Goal: Task Accomplishment & Management: Use online tool/utility

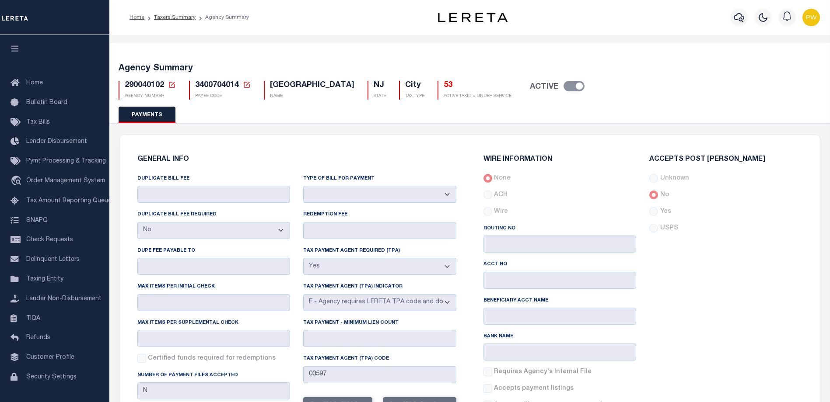
select select "false"
select select "true"
select select "5"
click at [169, 16] on link "Taxers Summary" at bounding box center [175, 17] width 42 height 5
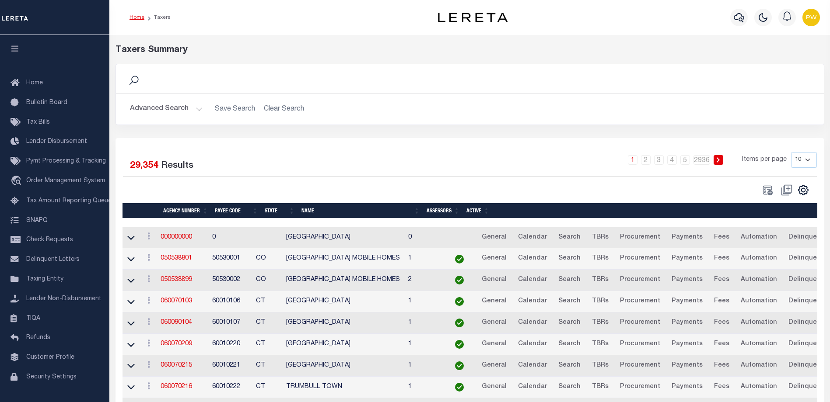
click at [133, 17] on link "Home" at bounding box center [136, 17] width 15 height 5
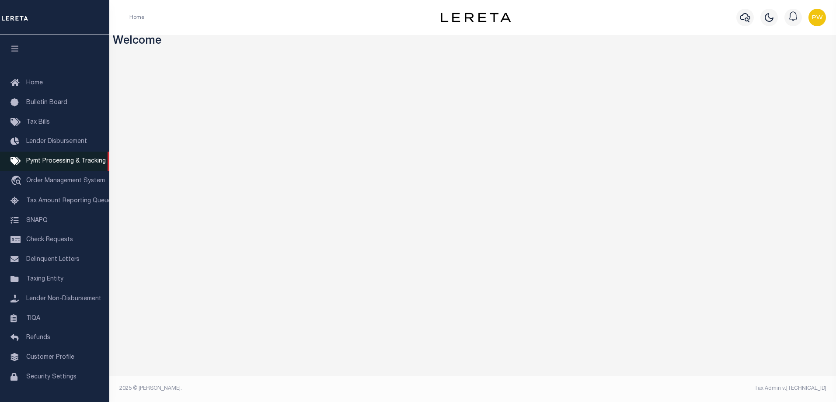
click at [69, 161] on span "Pymt Processing & Tracking" at bounding box center [66, 161] width 80 height 6
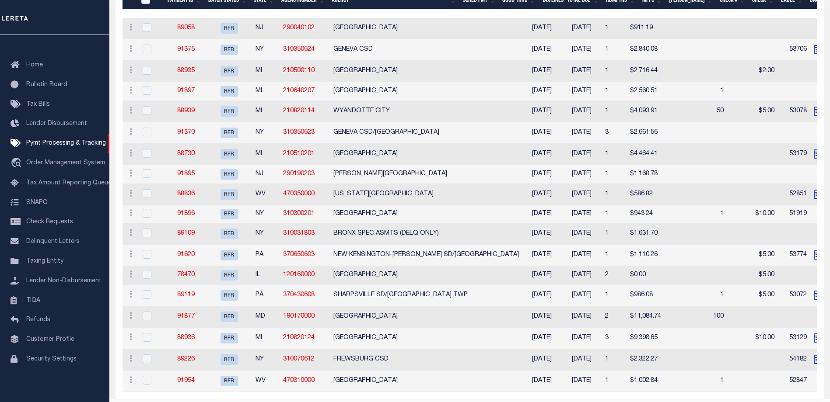
scroll to position [219, 0]
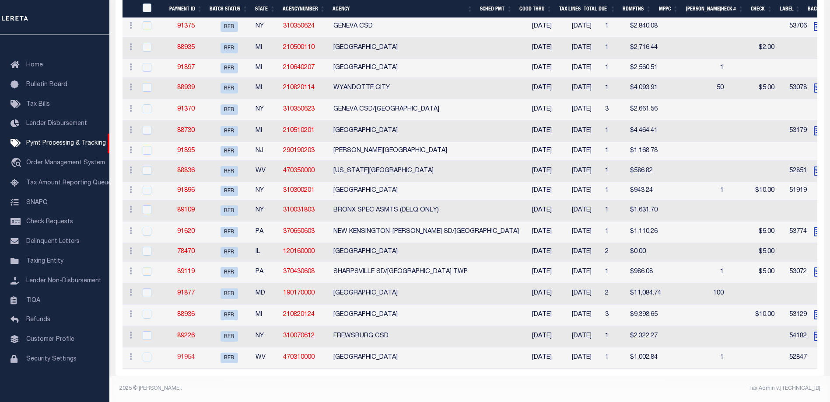
click at [186, 355] on link "91954" at bounding box center [185, 358] width 17 height 6
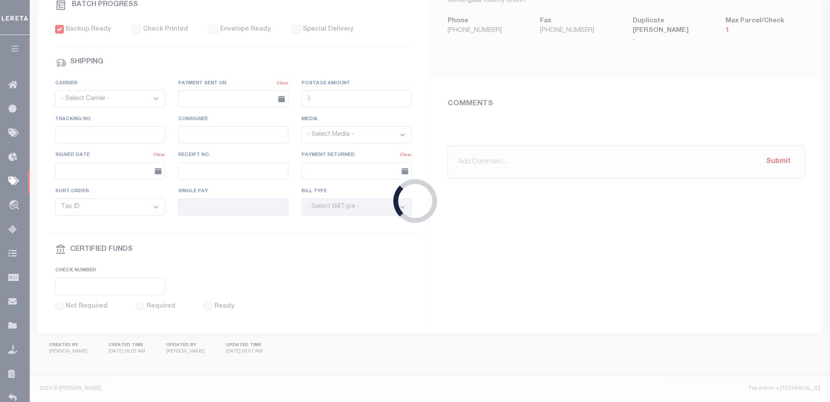
select select "RFR"
type input "10/03/2025"
type input "$1,002.84"
select select "CHK"
type input "52847"
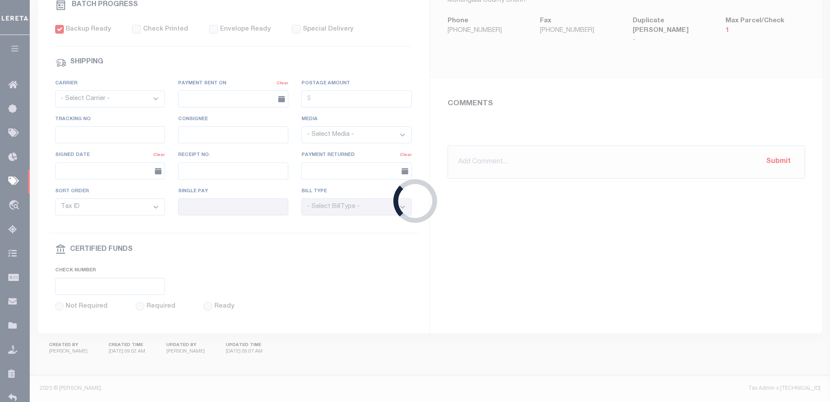
select select "Villatoro-Benitez, Andres"
checkbox input "true"
select select
type input "N"
radio input "true"
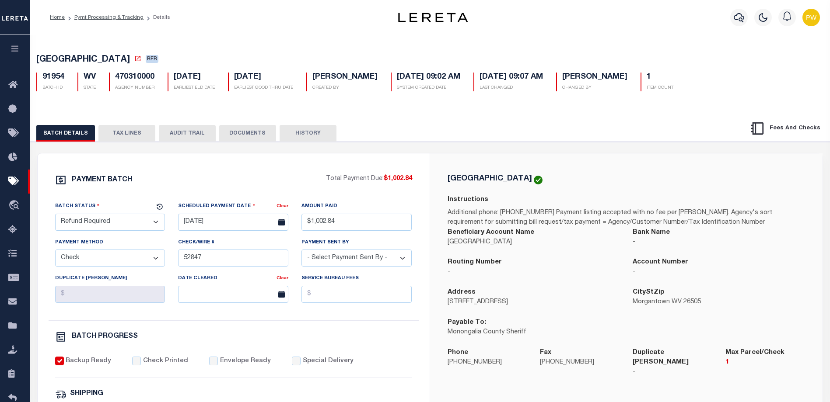
click at [132, 133] on button "TAX LINES" at bounding box center [126, 133] width 57 height 17
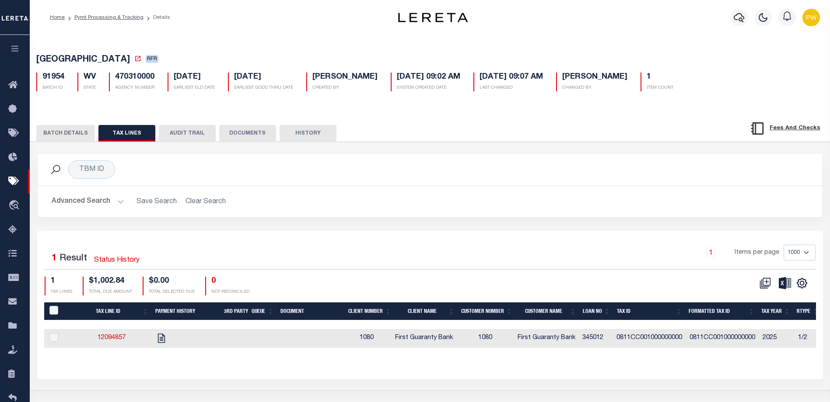
click at [13, 51] on icon "button" at bounding box center [15, 49] width 10 height 8
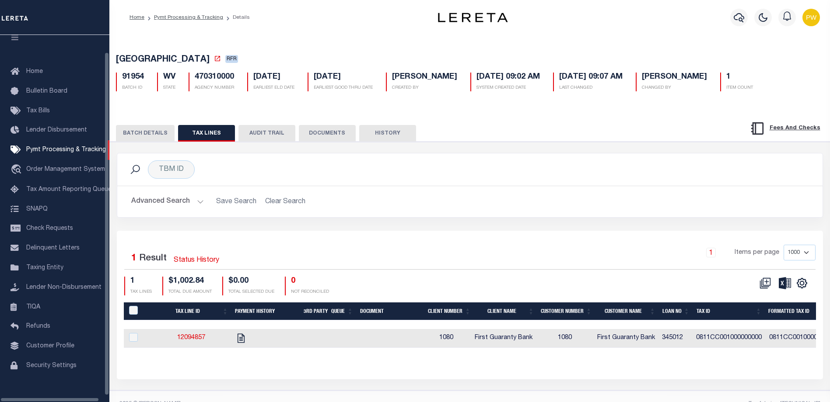
scroll to position [24, 0]
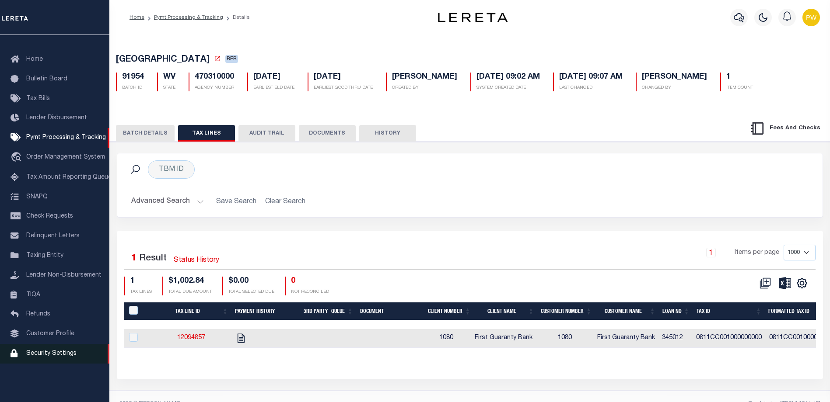
click at [39, 357] on span "Security Settings" at bounding box center [51, 354] width 50 height 6
